Goal: Book appointment/travel/reservation

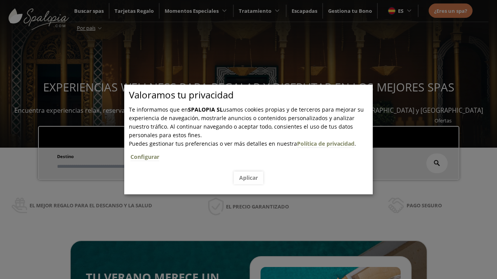
scroll to position [132, 0]
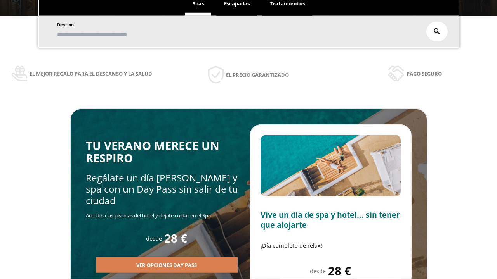
click at [237, 7] on span "Escapadas" at bounding box center [237, 3] width 26 height 7
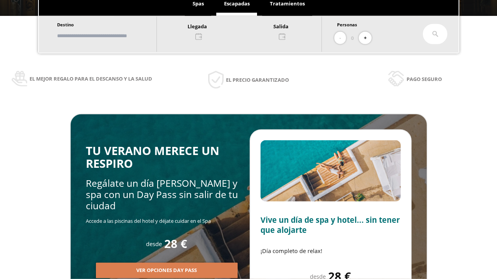
scroll to position [0, 0]
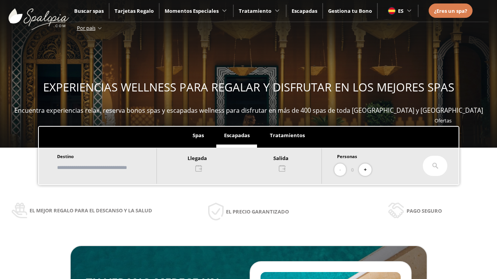
click at [109, 168] on input "text" at bounding box center [103, 168] width 97 height 14
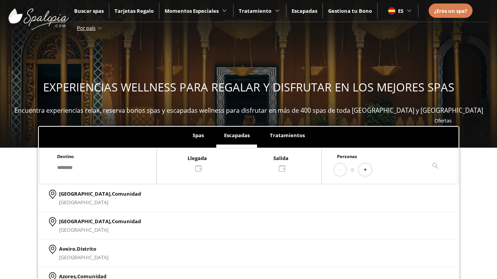
click at [247, 163] on div at bounding box center [239, 163] width 165 height 19
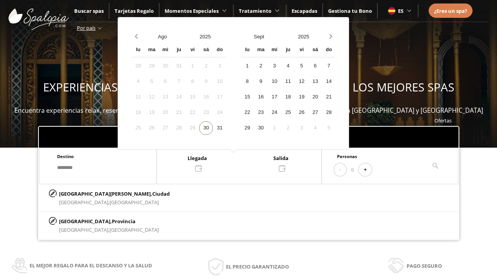
click at [254, 66] on div "1" at bounding box center [247, 66] width 14 height 14
click at [267, 66] on div "2" at bounding box center [261, 66] width 14 height 14
click at [368, 170] on button "+" at bounding box center [365, 170] width 13 height 13
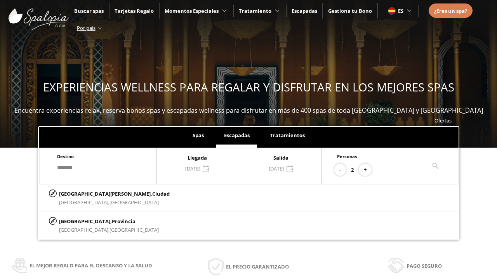
click at [97, 194] on p "[GEOGRAPHIC_DATA][PERSON_NAME], [GEOGRAPHIC_DATA]" at bounding box center [114, 194] width 111 height 9
type input "**********"
